Goal: Browse casually: Explore the website without a specific task or goal

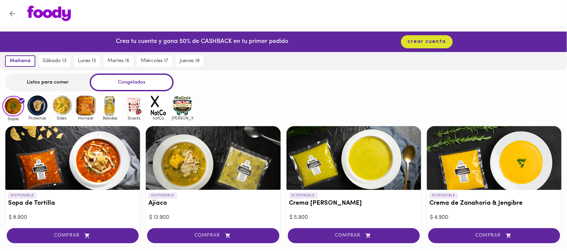
click at [34, 108] on img at bounding box center [38, 106] width 22 height 22
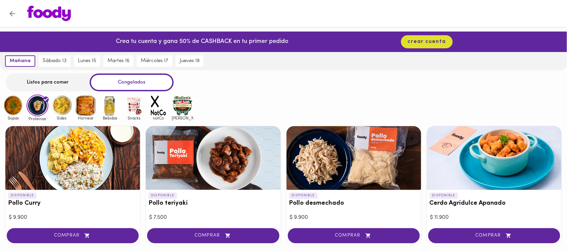
click at [72, 111] on img at bounding box center [62, 106] width 22 height 22
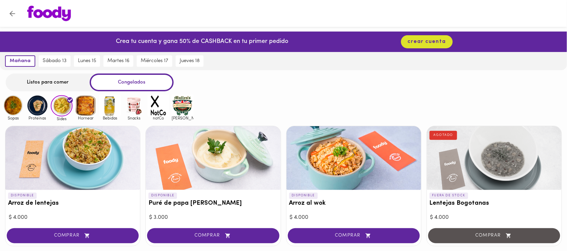
click at [91, 111] on img at bounding box center [86, 106] width 22 height 22
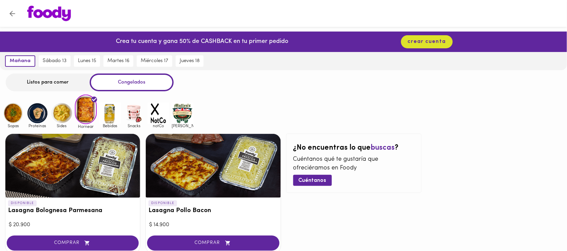
click at [110, 110] on img at bounding box center [110, 113] width 22 height 22
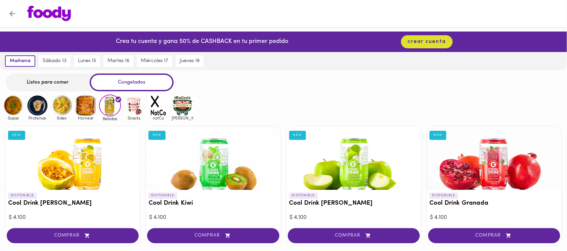
click at [131, 116] on span "Snacks" at bounding box center [134, 118] width 22 height 4
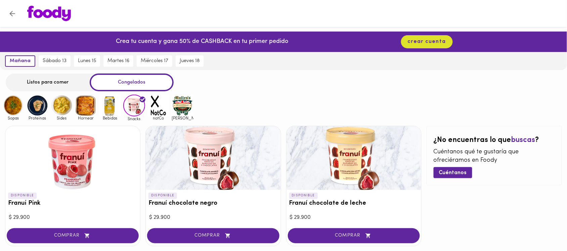
click at [106, 105] on img at bounding box center [110, 106] width 22 height 22
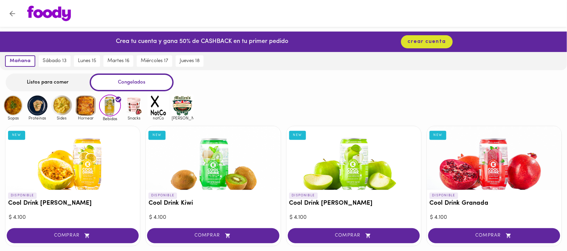
click at [90, 105] on img at bounding box center [86, 106] width 22 height 22
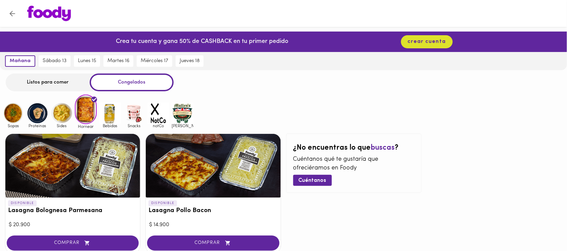
click at [66, 112] on img at bounding box center [62, 113] width 22 height 22
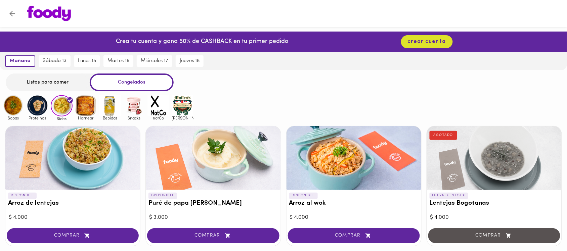
click at [42, 100] on img at bounding box center [38, 106] width 22 height 22
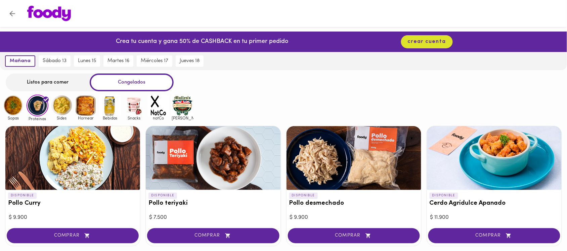
click at [17, 102] on img at bounding box center [13, 106] width 22 height 22
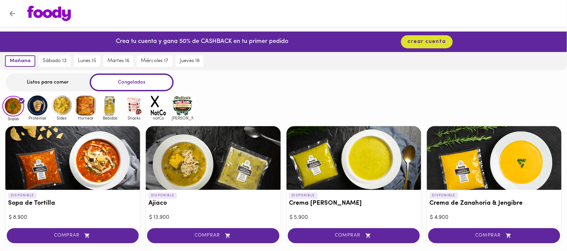
click at [39, 106] on img at bounding box center [38, 106] width 22 height 22
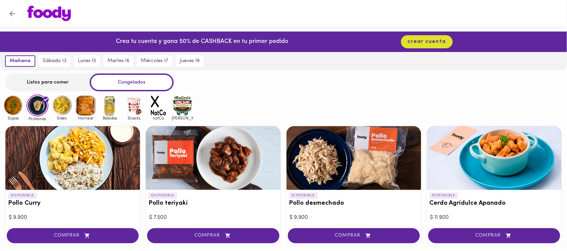
click at [10, 111] on img at bounding box center [13, 106] width 22 height 22
